Goal: Find specific page/section: Find specific page/section

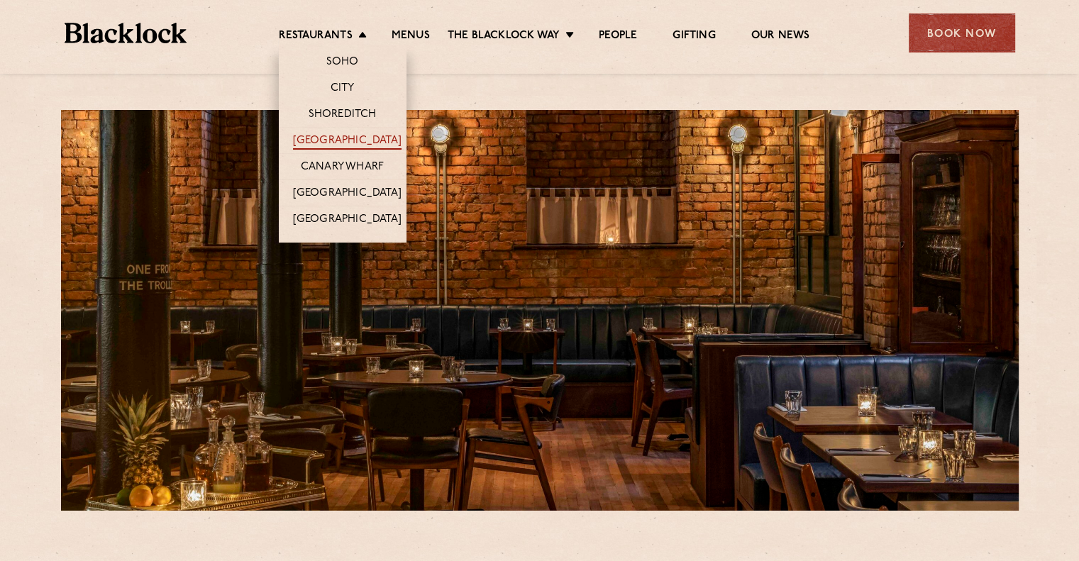
click at [318, 144] on link "[GEOGRAPHIC_DATA]" at bounding box center [347, 142] width 108 height 16
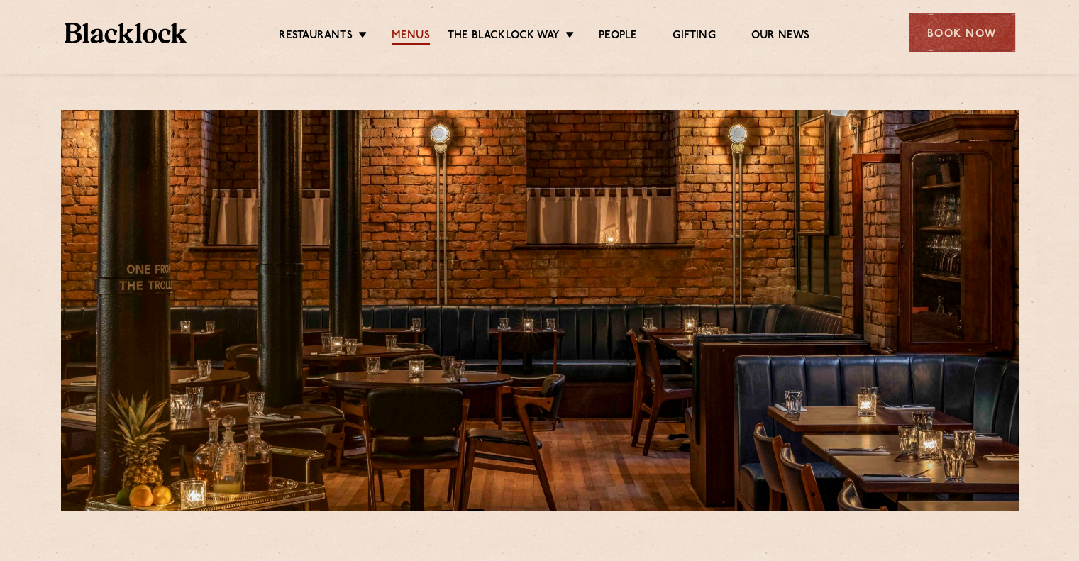
click at [410, 33] on link "Menus" at bounding box center [410, 37] width 38 height 16
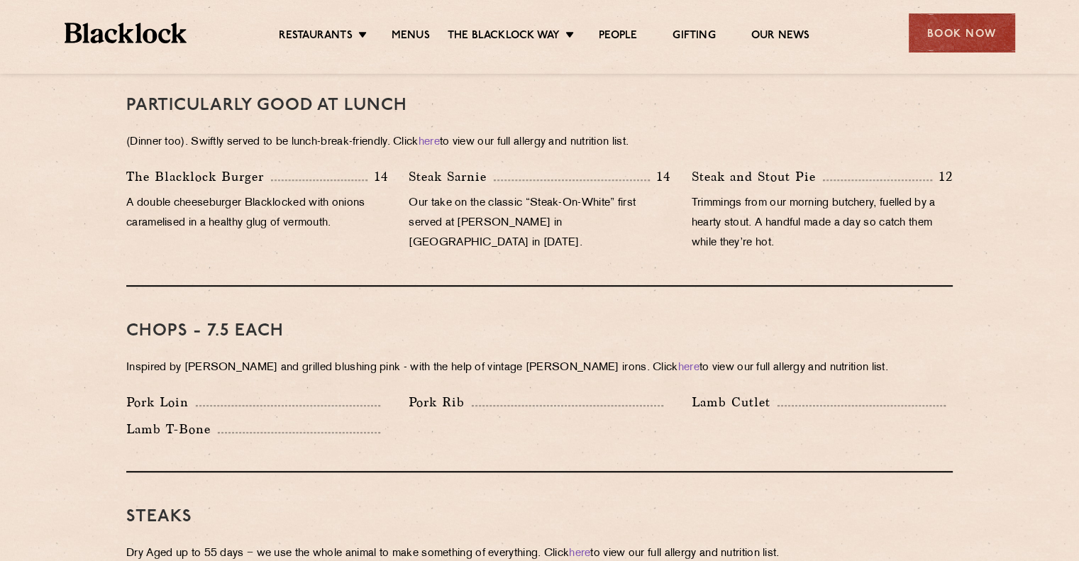
scroll to position [1064, 0]
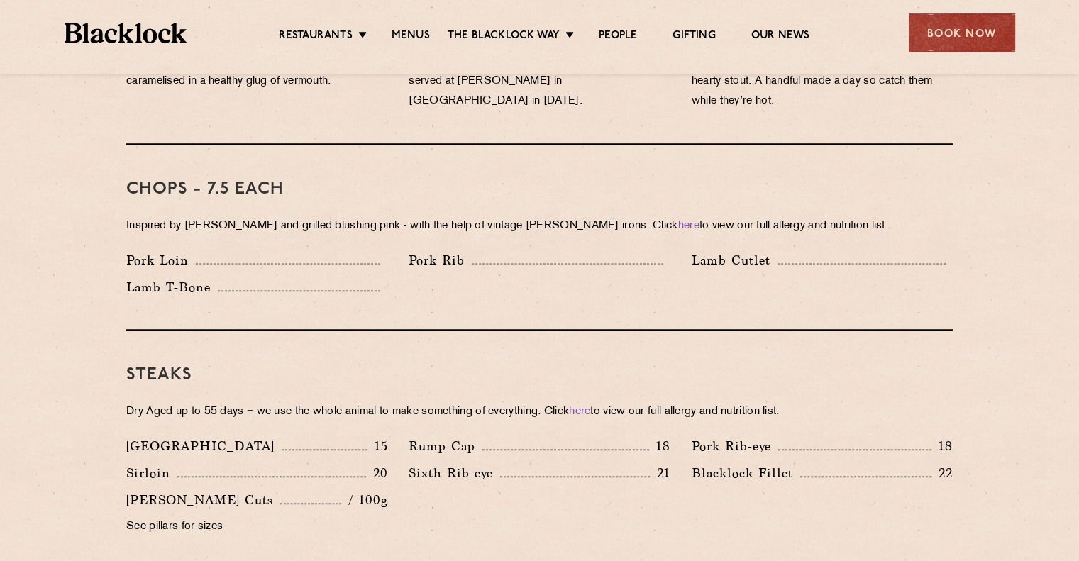
click at [157, 517] on p "See pillars for sizes" at bounding box center [256, 527] width 261 height 20
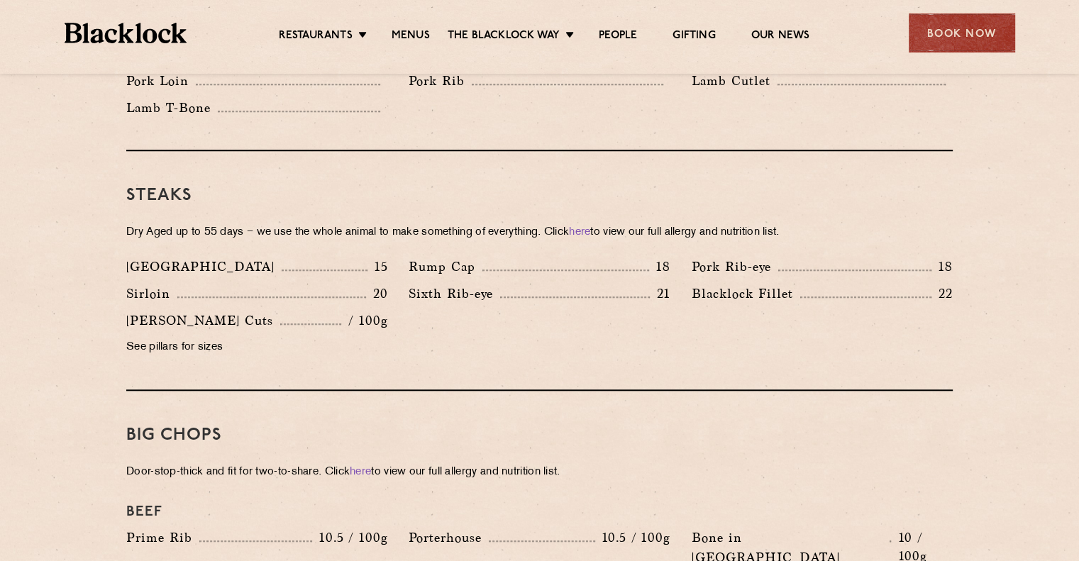
scroll to position [1205, 0]
